Goal: Information Seeking & Learning: Learn about a topic

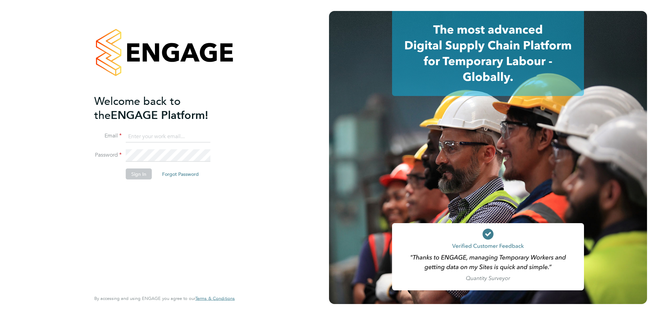
type input "[PERSON_NAME][EMAIL_ADDRESS][PERSON_NAME][DOMAIN_NAME]"
click at [150, 174] on button "Sign In" at bounding box center [139, 174] width 26 height 11
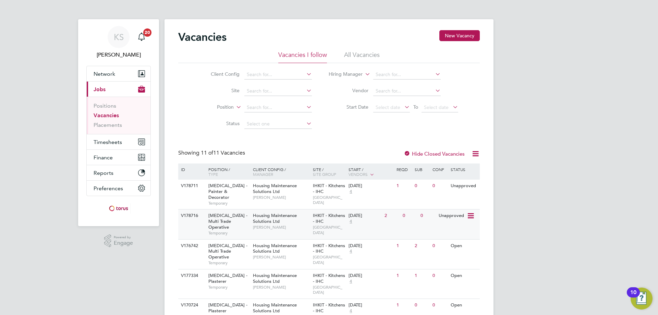
scroll to position [34, 0]
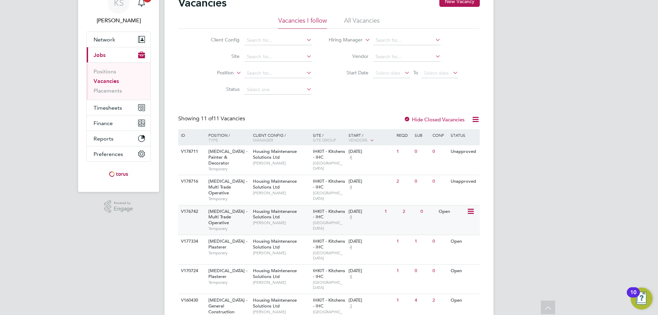
click at [221, 226] on span "Temporary" at bounding box center [228, 228] width 41 height 5
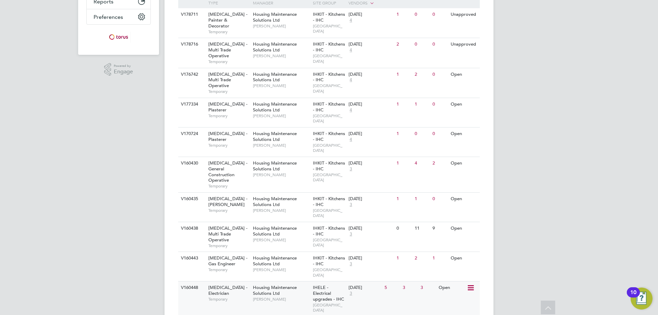
scroll to position [172, 0]
click at [230, 221] on div "HMS - Multi Trade Operative Temporary" at bounding box center [227, 235] width 48 height 29
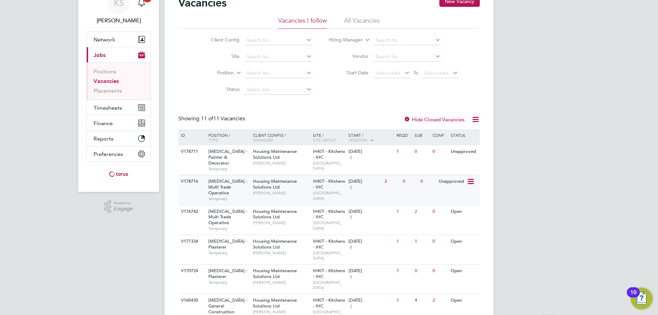
scroll to position [69, 0]
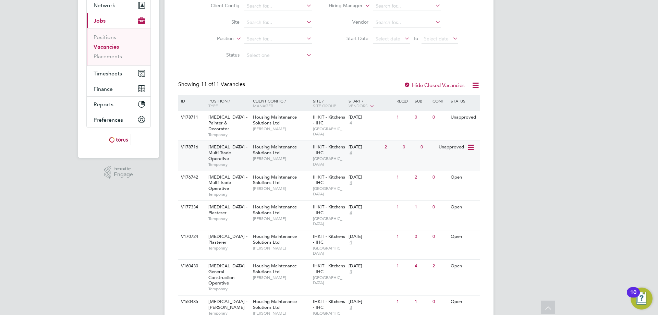
click at [224, 146] on span "HMS - Multi Trade Operative" at bounding box center [227, 152] width 39 height 17
click at [237, 174] on span "HMS - Multi Trade Operative" at bounding box center [227, 182] width 39 height 17
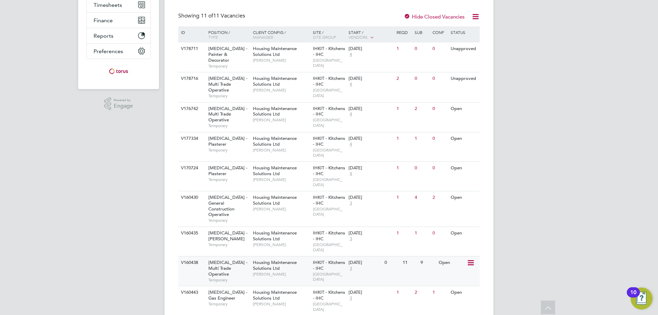
click at [254, 259] on span "Housing Maintenance Solutions Ltd" at bounding box center [275, 265] width 44 height 12
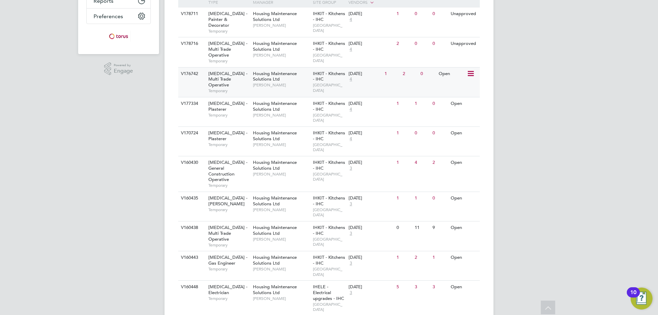
click at [241, 71] on span "HMS - Multi Trade Operative" at bounding box center [227, 79] width 39 height 17
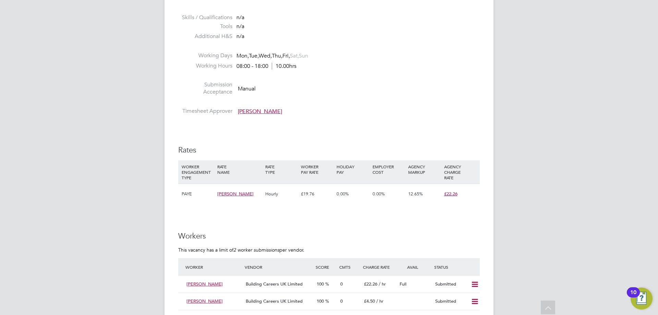
scroll to position [308, 0]
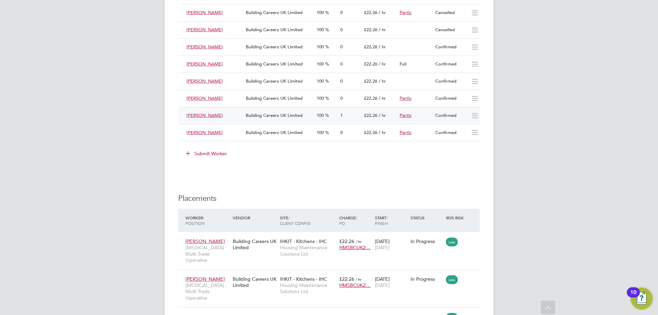
scroll to position [514, 0]
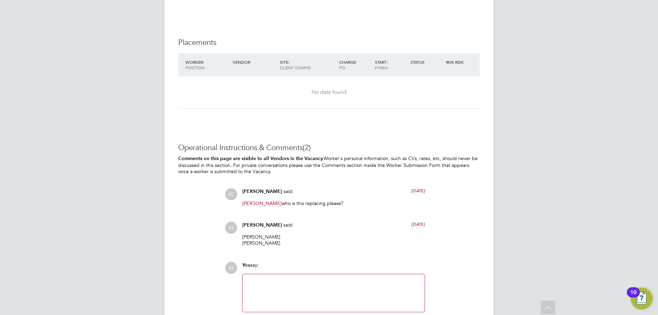
scroll to position [630, 0]
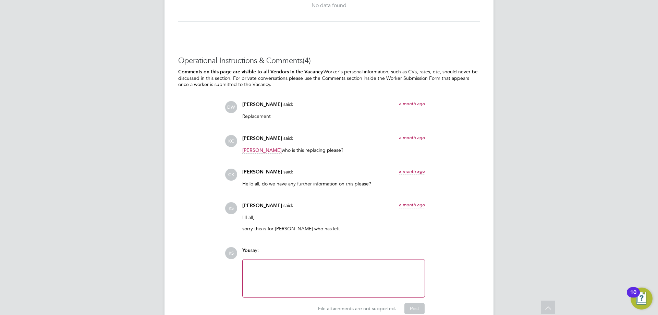
scroll to position [719, 0]
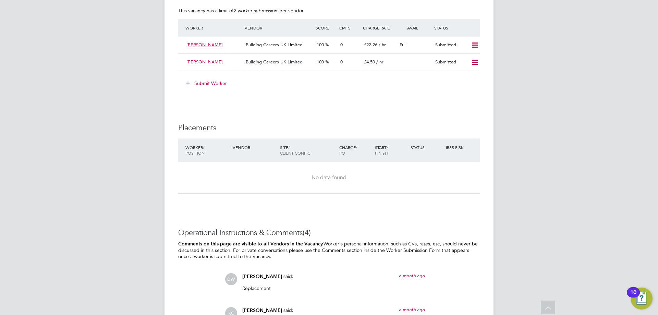
scroll to position [376, 0]
